Goal: Information Seeking & Learning: Learn about a topic

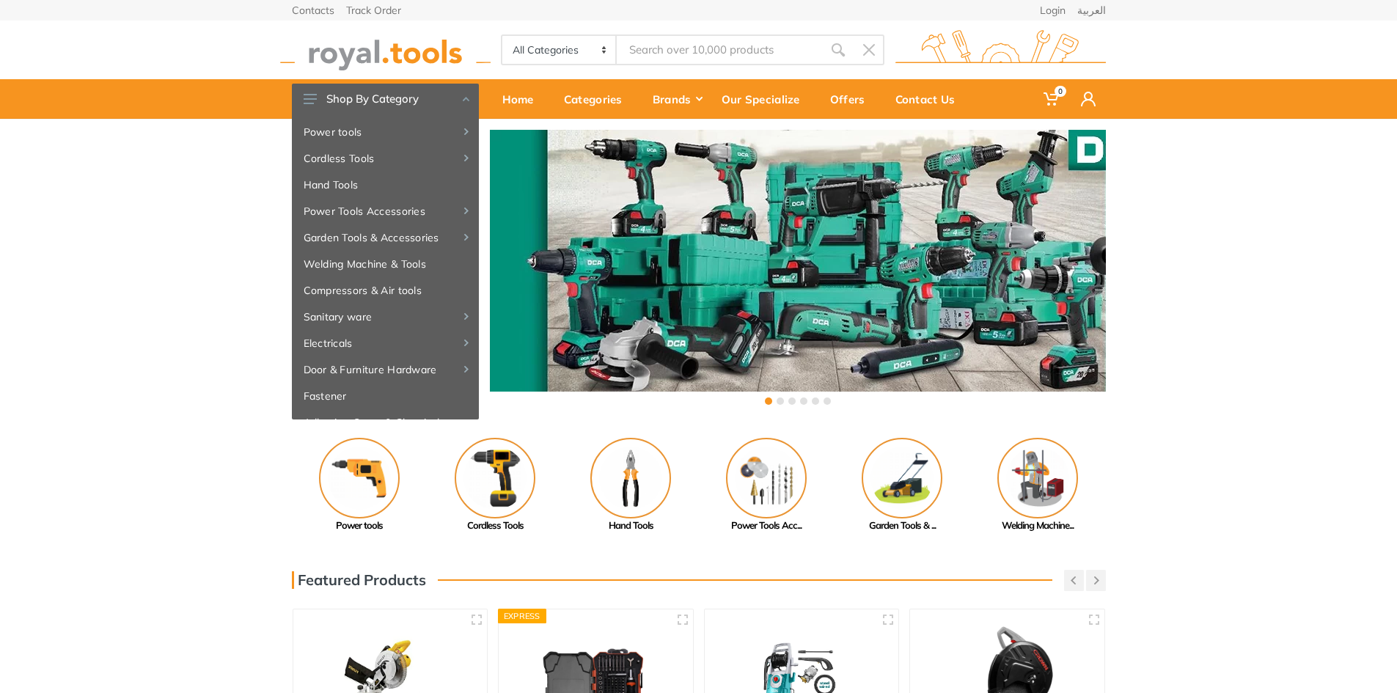
click at [733, 57] on input "Site search" at bounding box center [719, 49] width 205 height 31
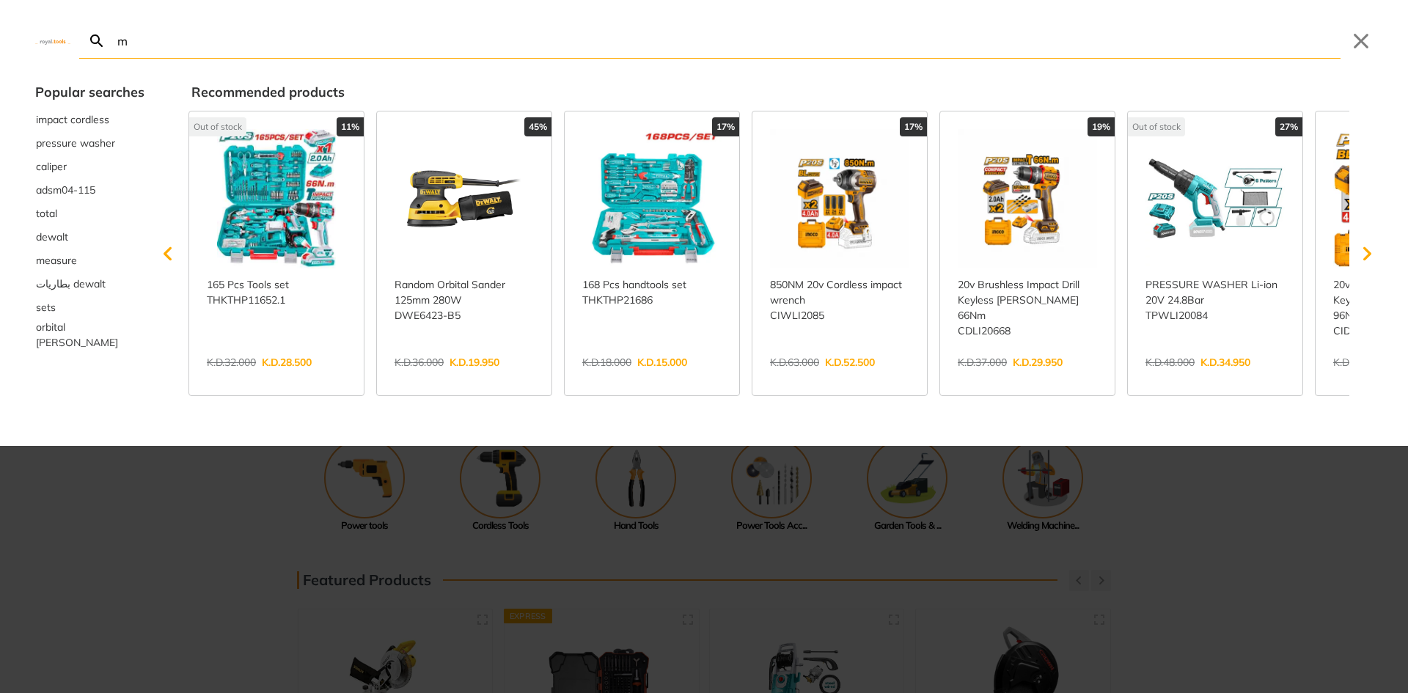
type input "m"
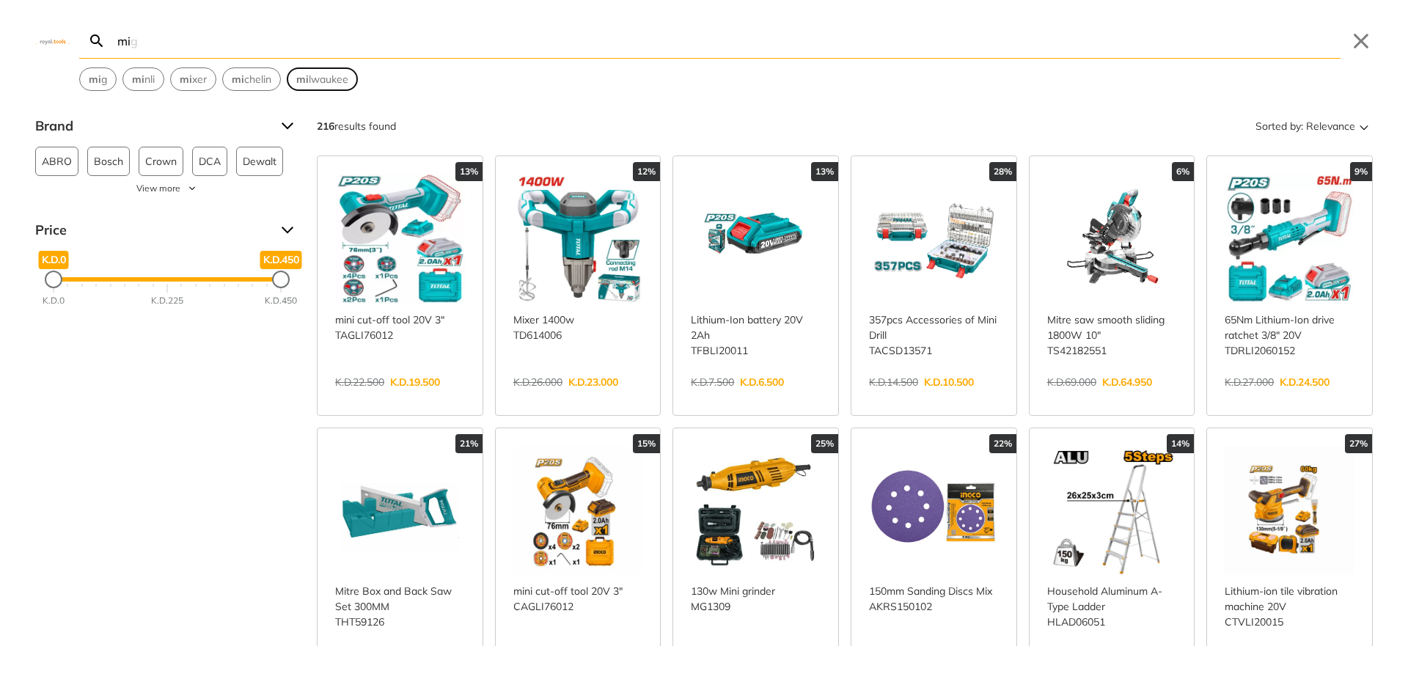
click at [327, 87] on span "mi lwaukee" at bounding box center [322, 79] width 52 height 15
type input "[GEOGRAPHIC_DATA]"
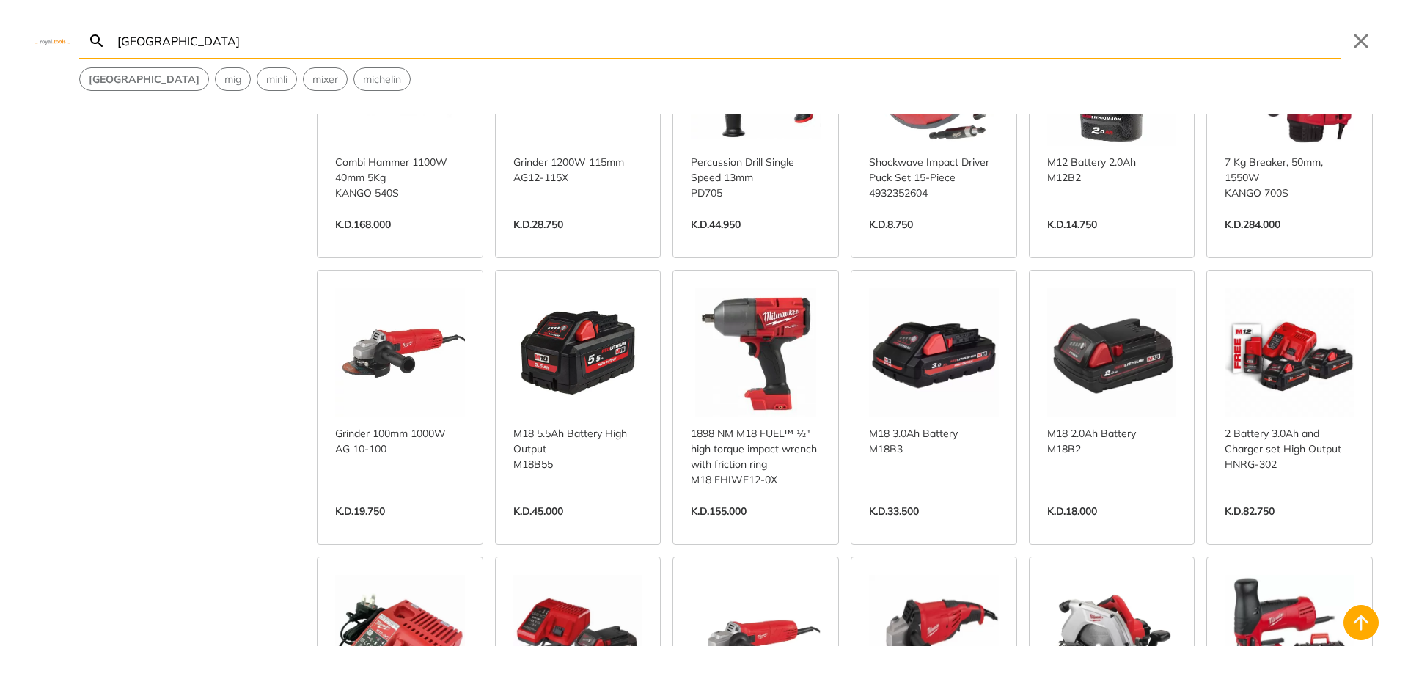
scroll to position [1027, 0]
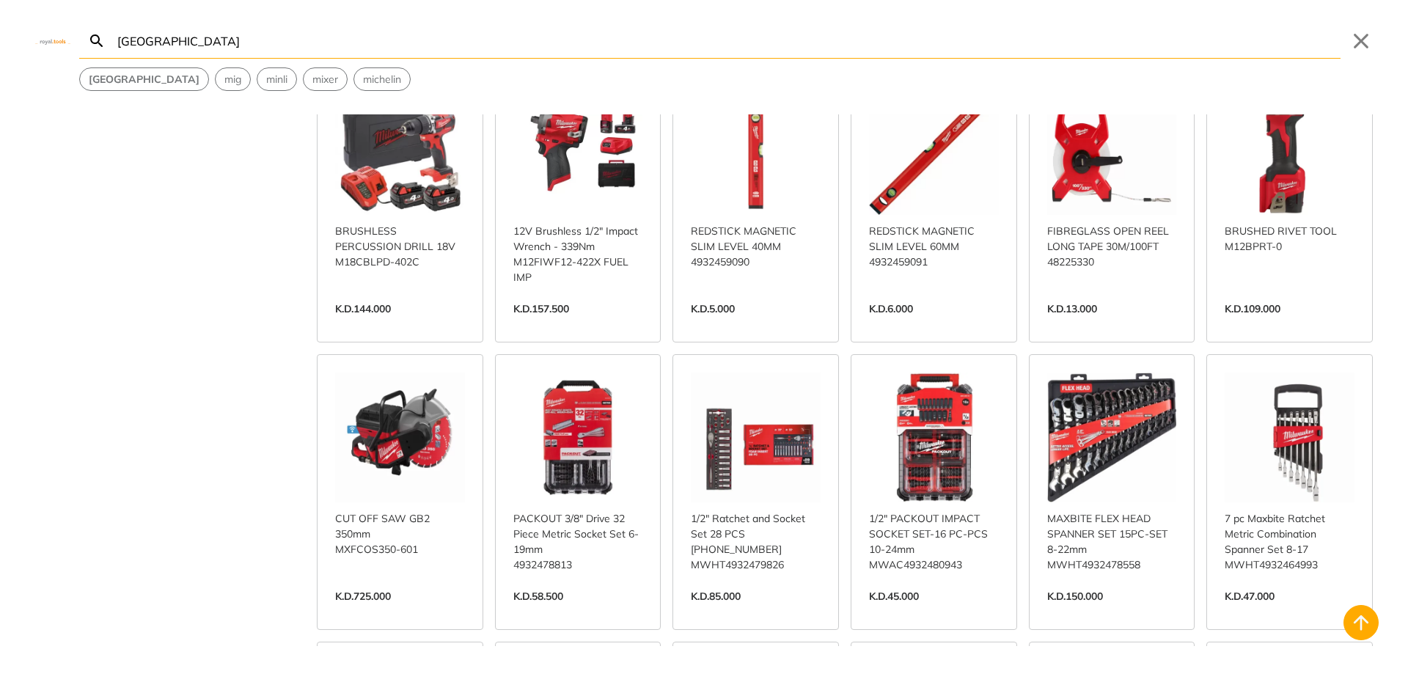
scroll to position [2127, 0]
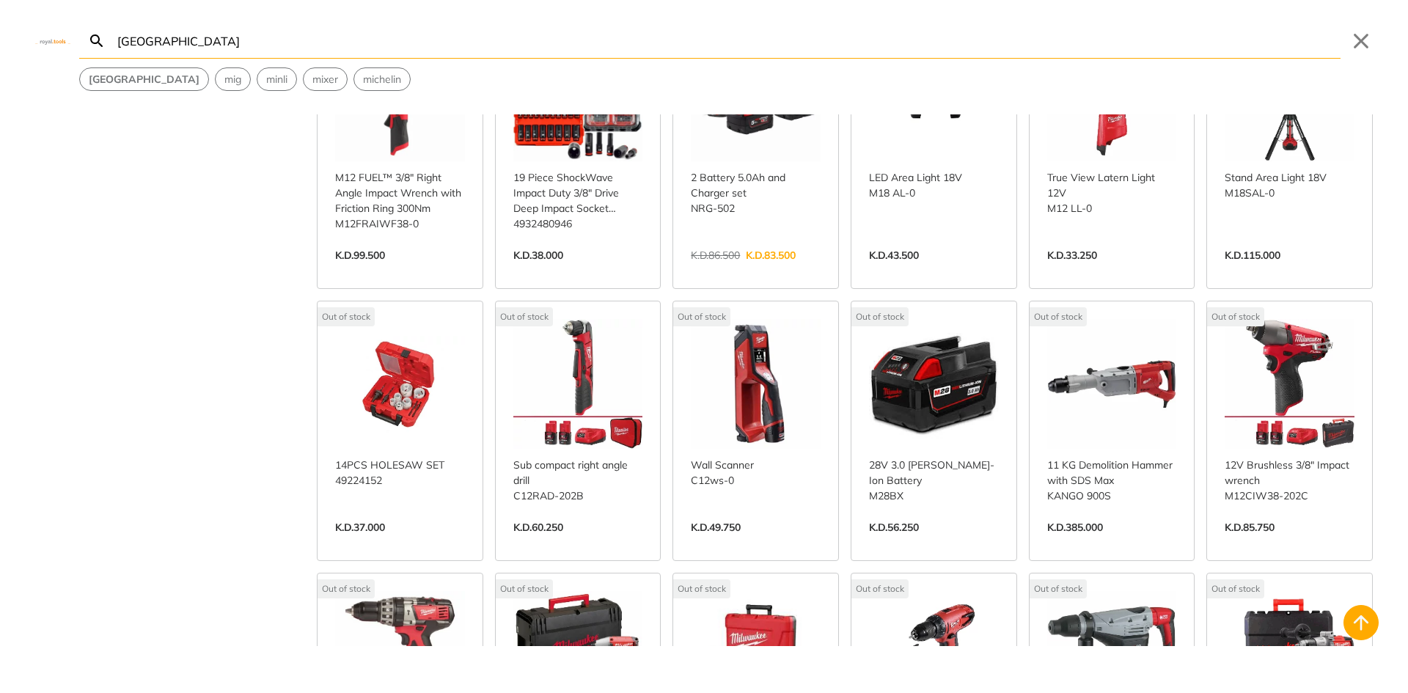
scroll to position [3007, 0]
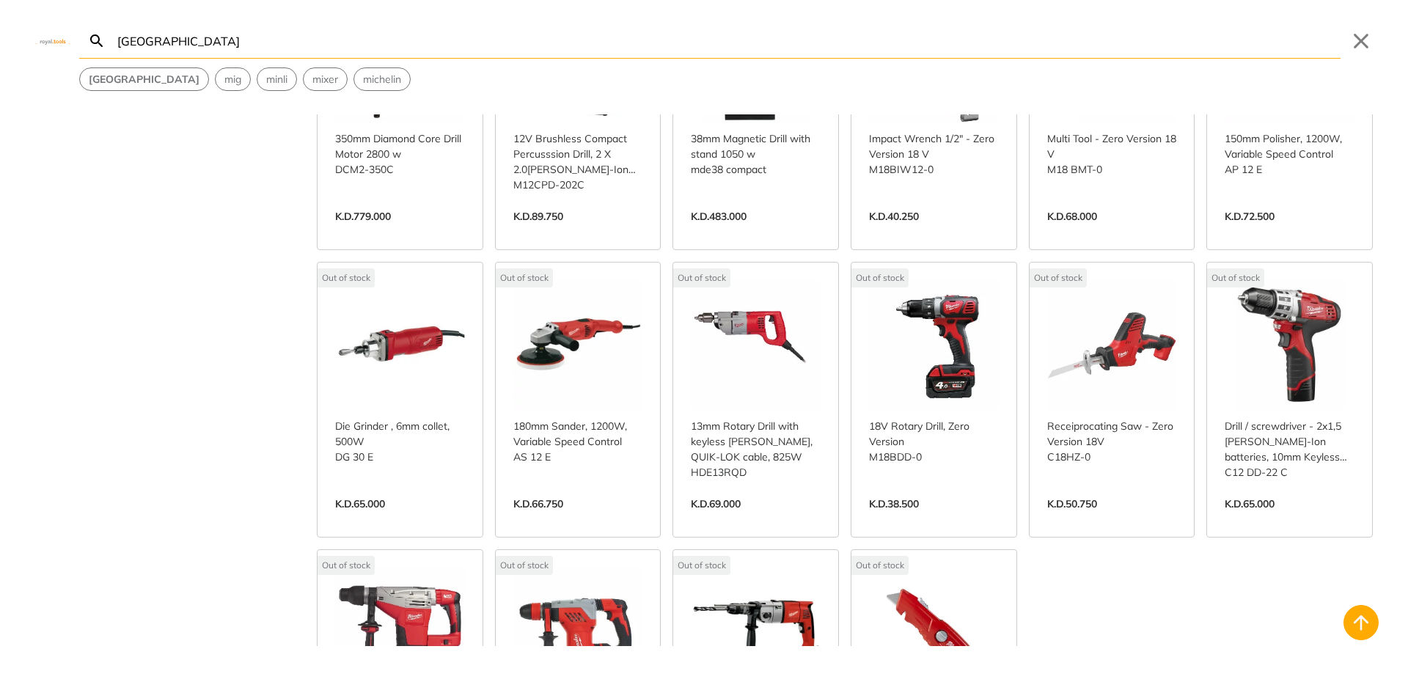
scroll to position [4180, 0]
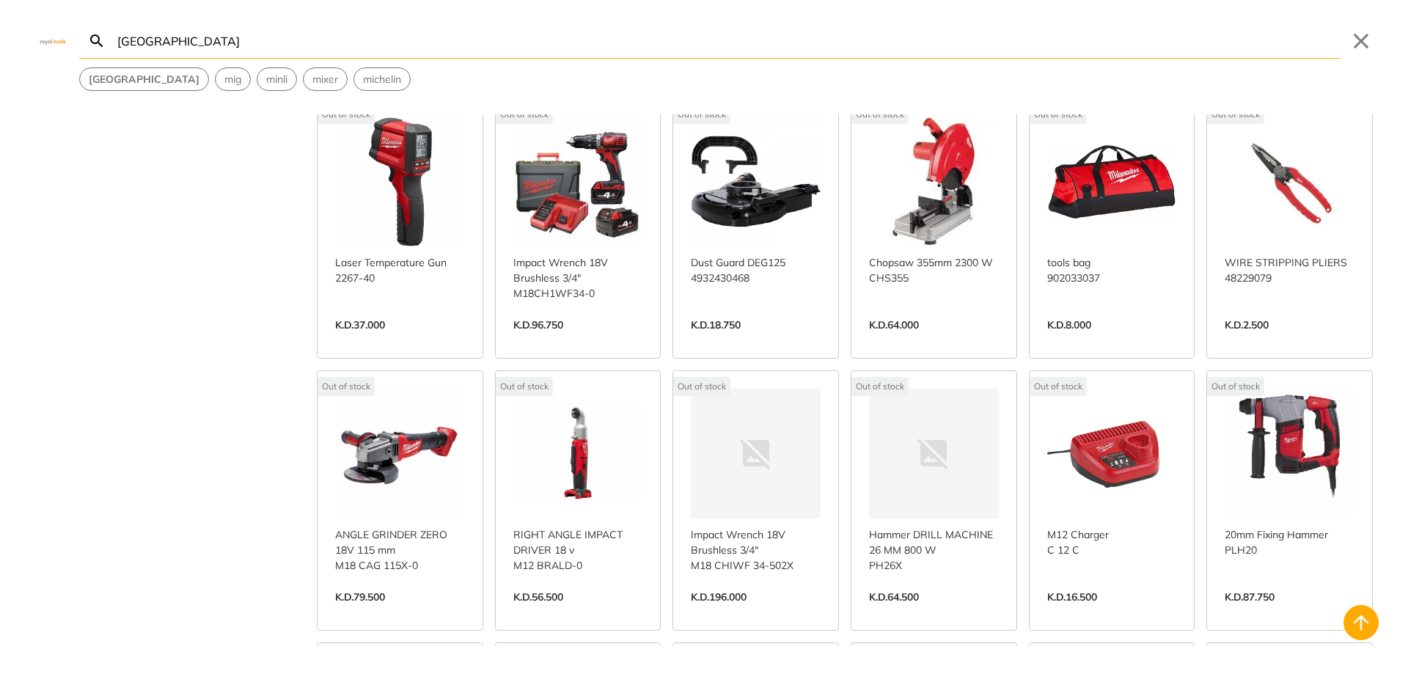
scroll to position [4840, 0]
